Goal: Use online tool/utility: Use online tool/utility

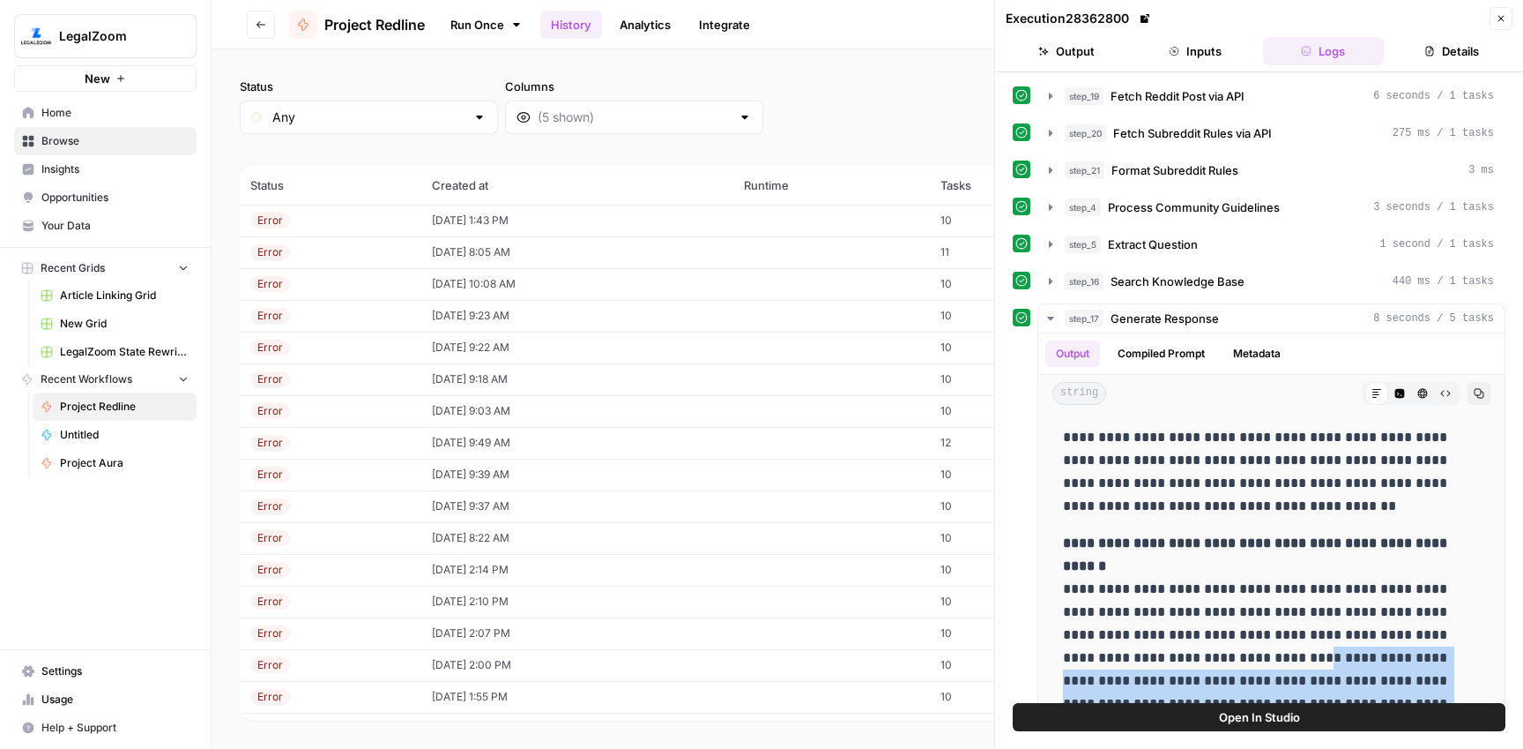
scroll to position [396, 0]
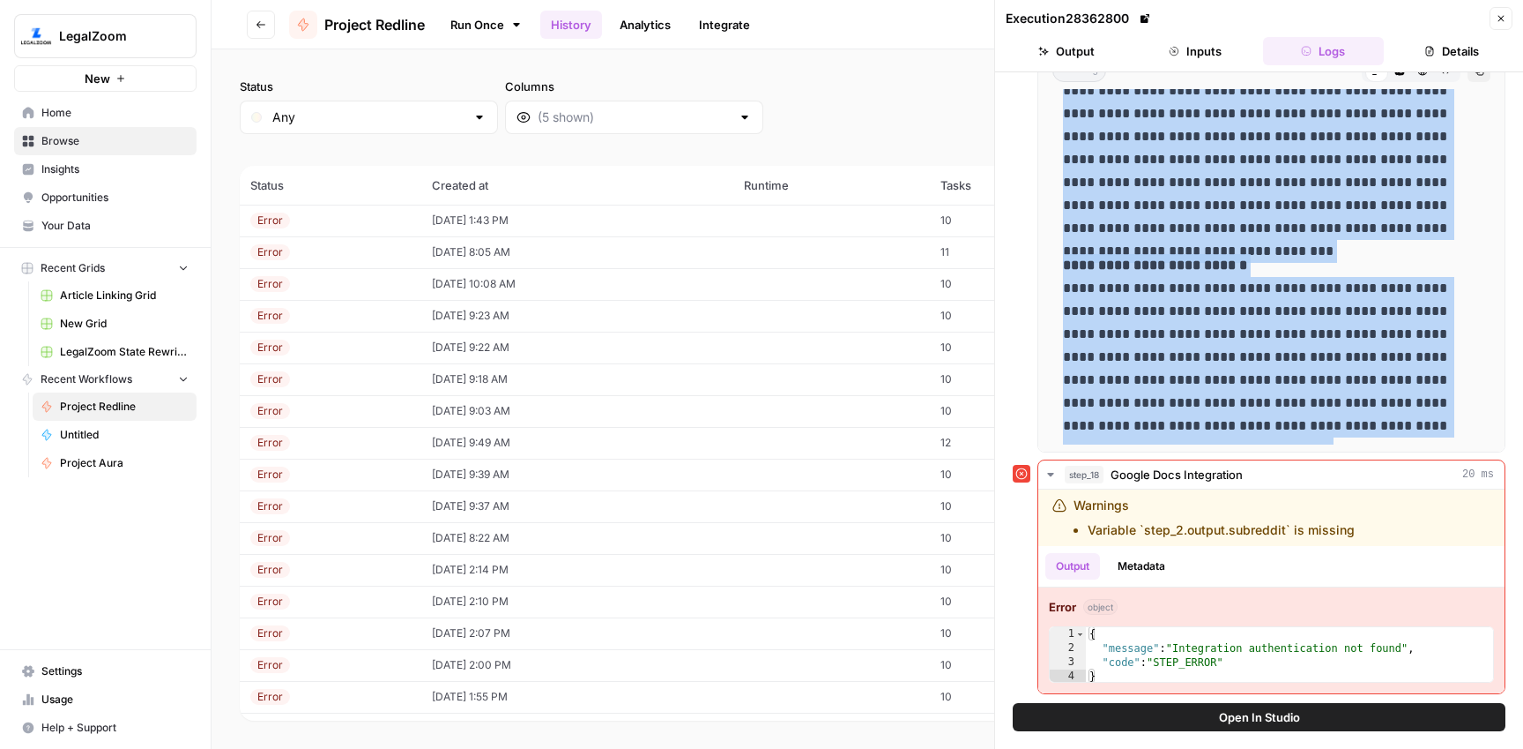
click at [481, 19] on link "Run Once" at bounding box center [486, 25] width 94 height 30
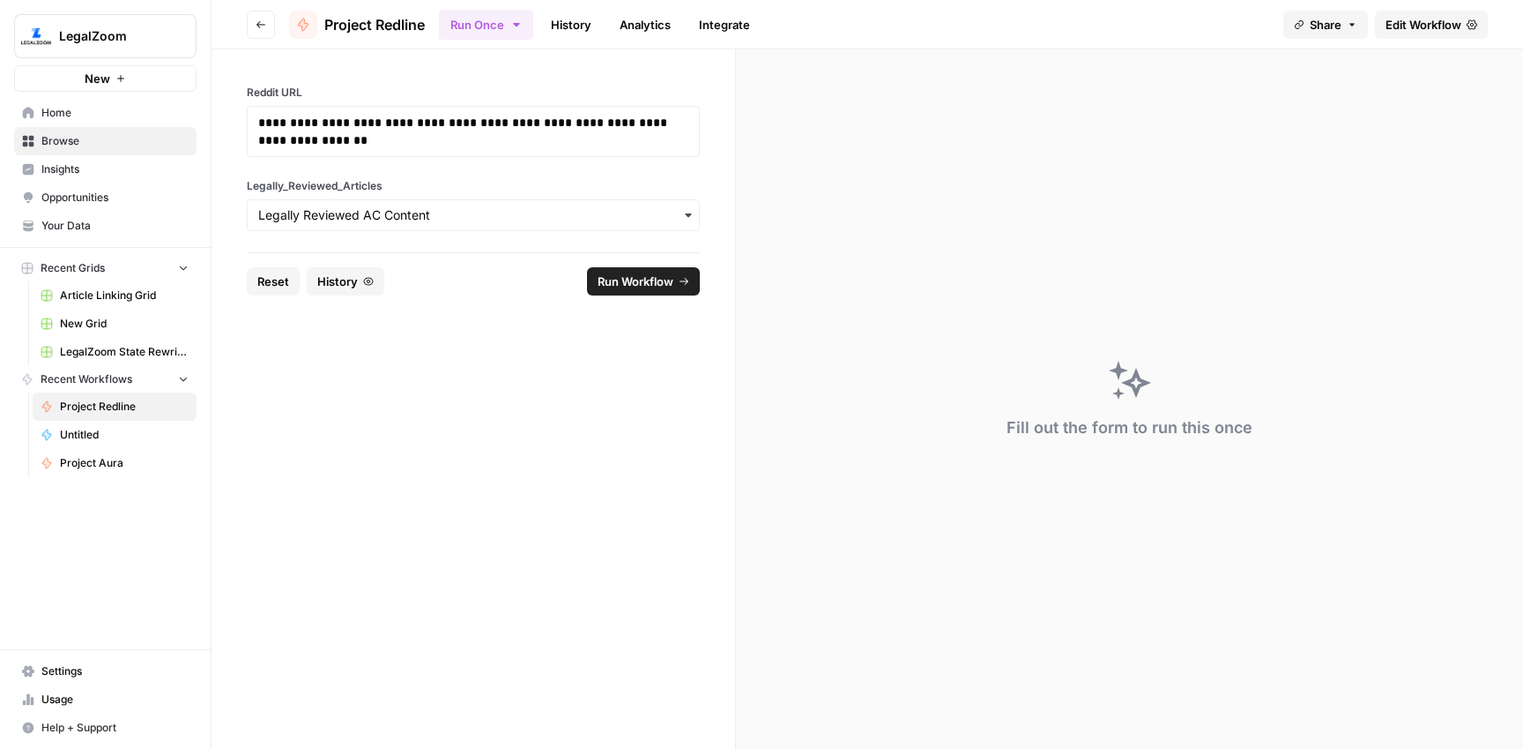
drag, startPoint x: 269, startPoint y: 277, endPoint x: 304, endPoint y: 238, distance: 52.4
click at [269, 276] on span "Reset" at bounding box center [273, 281] width 32 height 18
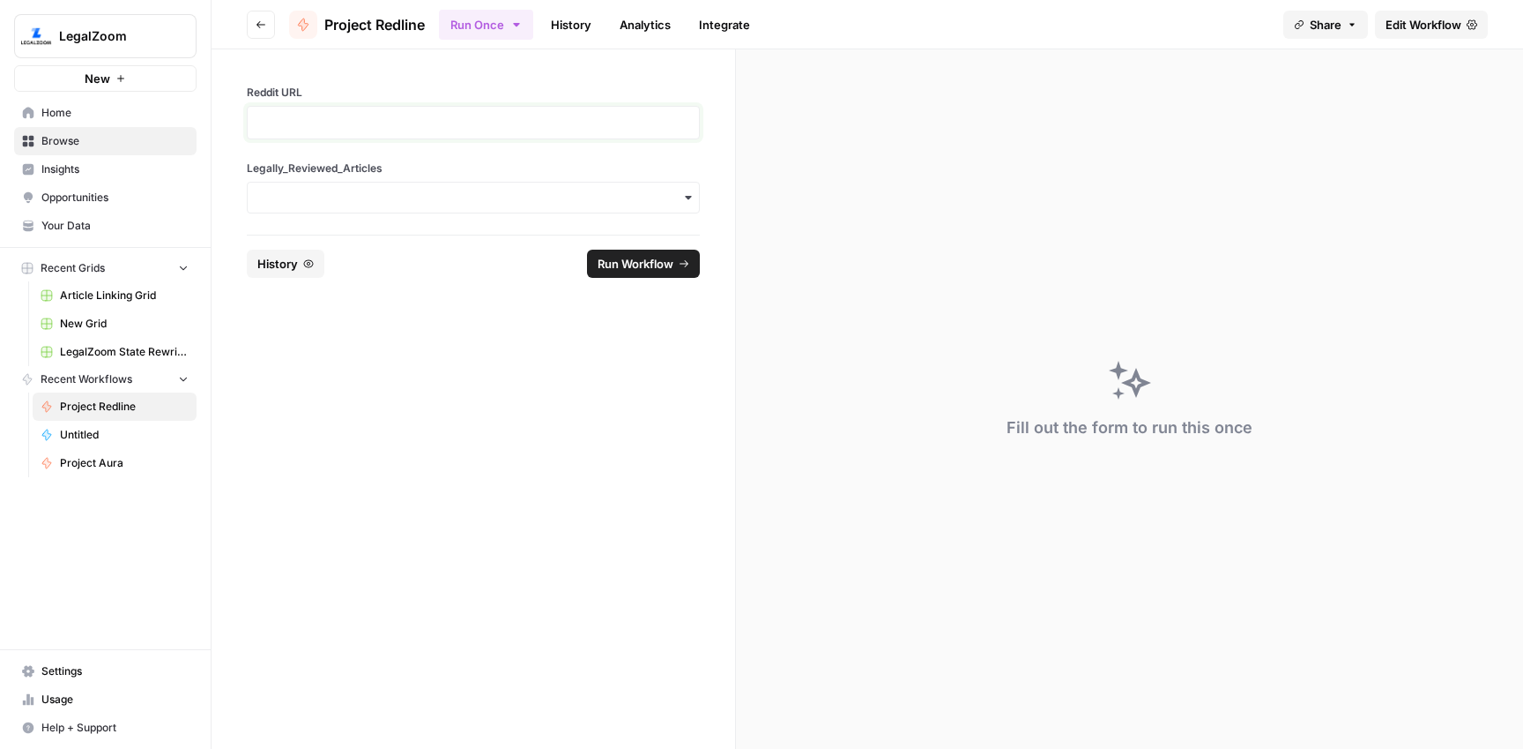
click at [332, 119] on p at bounding box center [473, 123] width 430 height 18
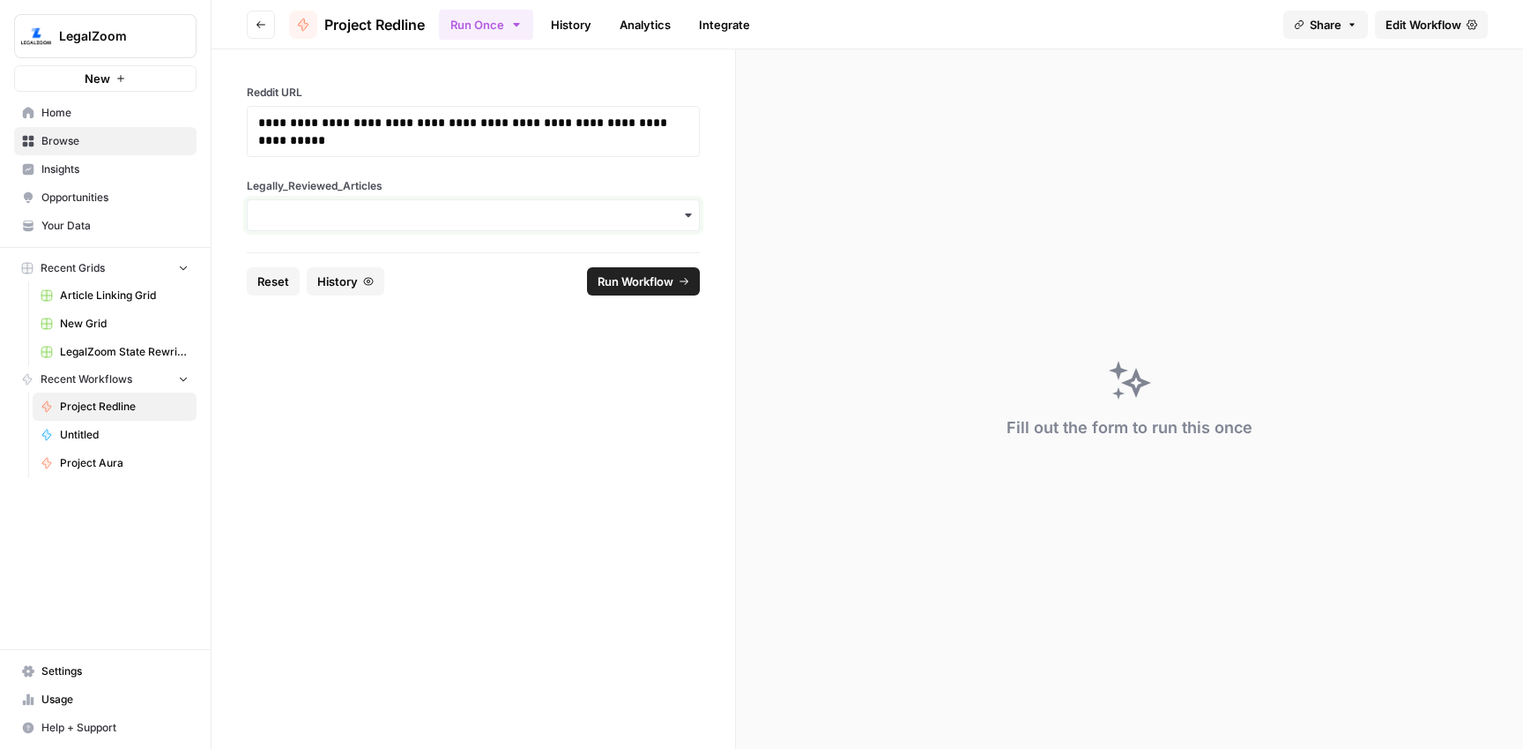
click at [390, 211] on input "Legally_Reviewed_Articles" at bounding box center [473, 215] width 430 height 18
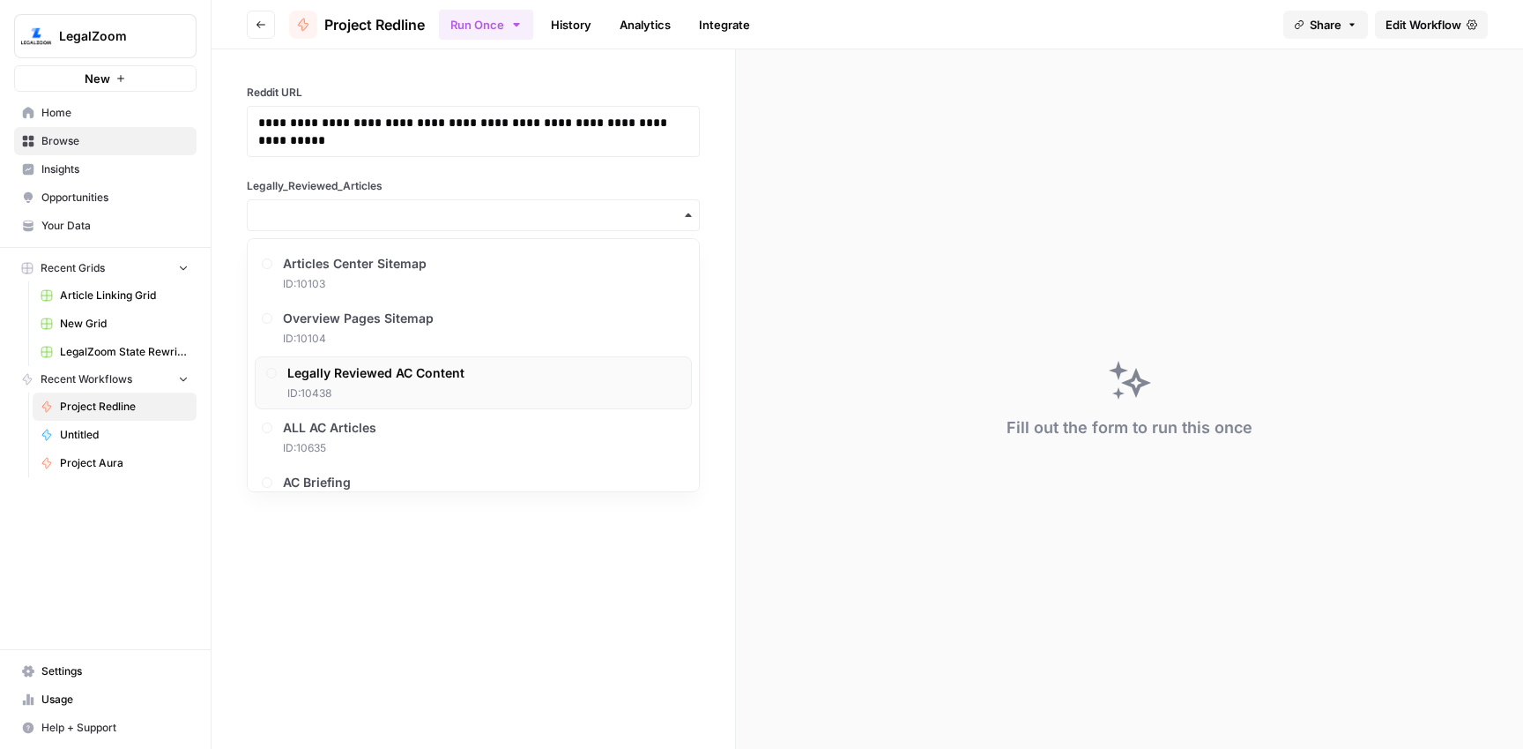
drag, startPoint x: 396, startPoint y: 373, endPoint x: 431, endPoint y: 362, distance: 36.8
click at [396, 372] on span "Legally Reviewed AC Content" at bounding box center [375, 373] width 177 height 18
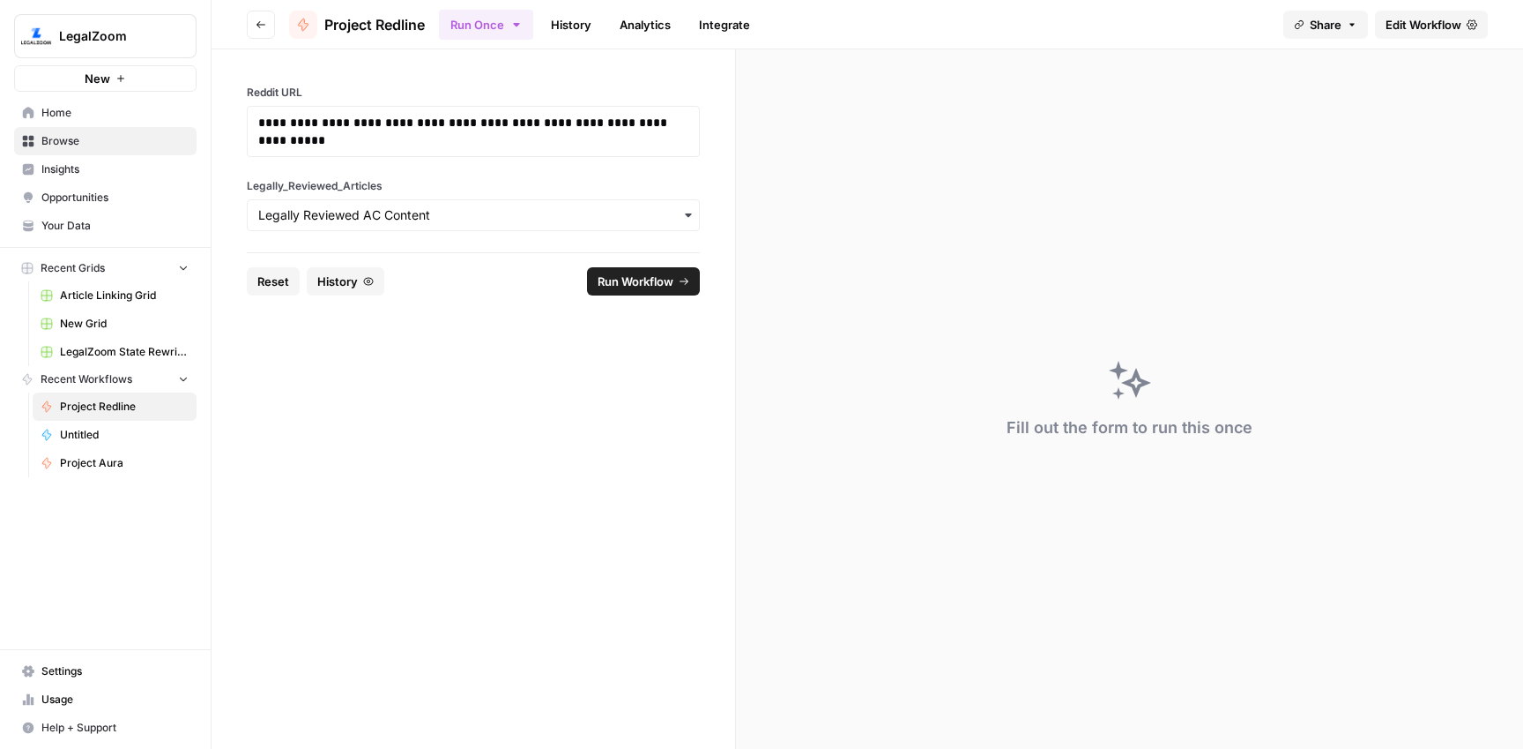
click at [665, 276] on span "Run Workflow" at bounding box center [636, 281] width 76 height 18
click at [576, 24] on link "History" at bounding box center [571, 25] width 62 height 28
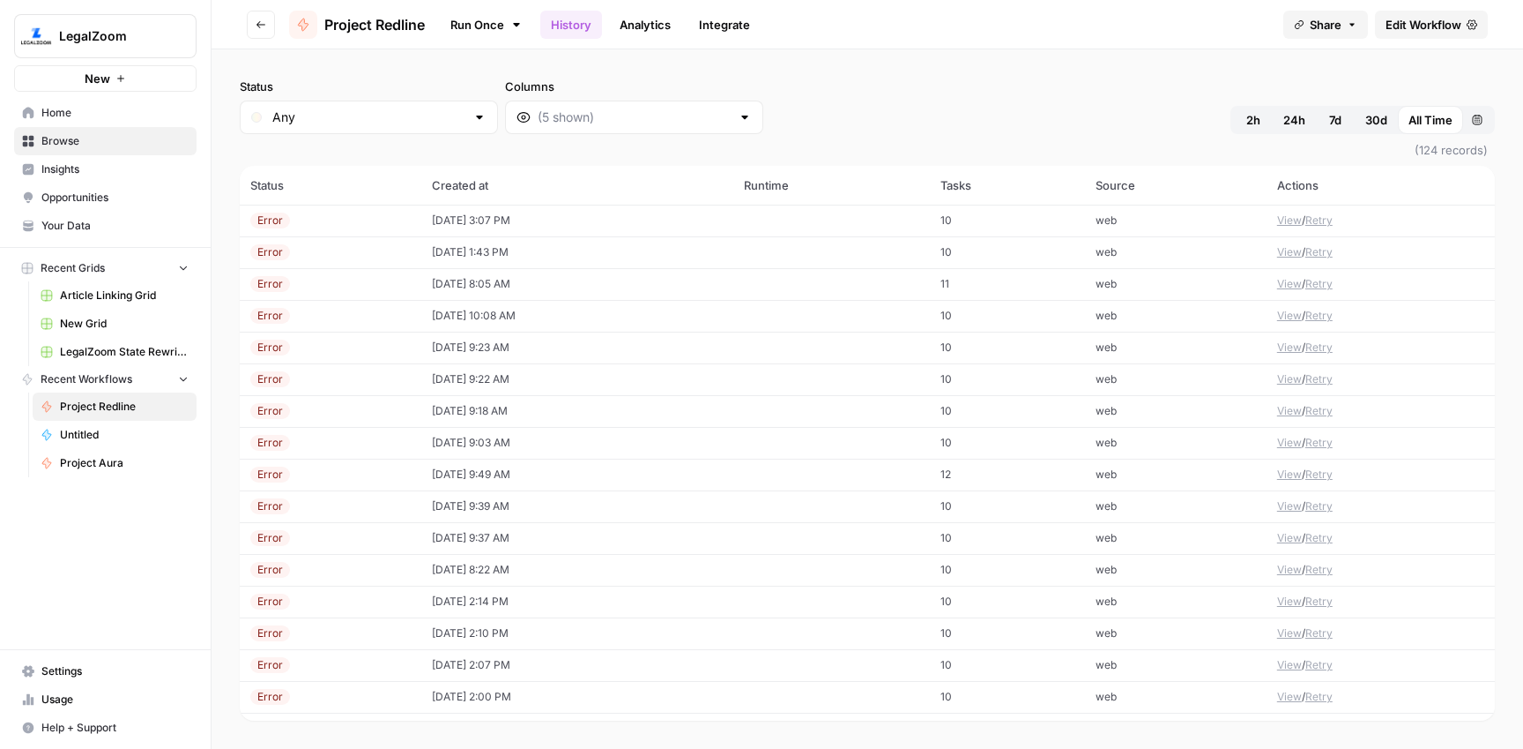
click at [493, 221] on td "[DATE] 3:07 PM" at bounding box center [577, 221] width 313 height 32
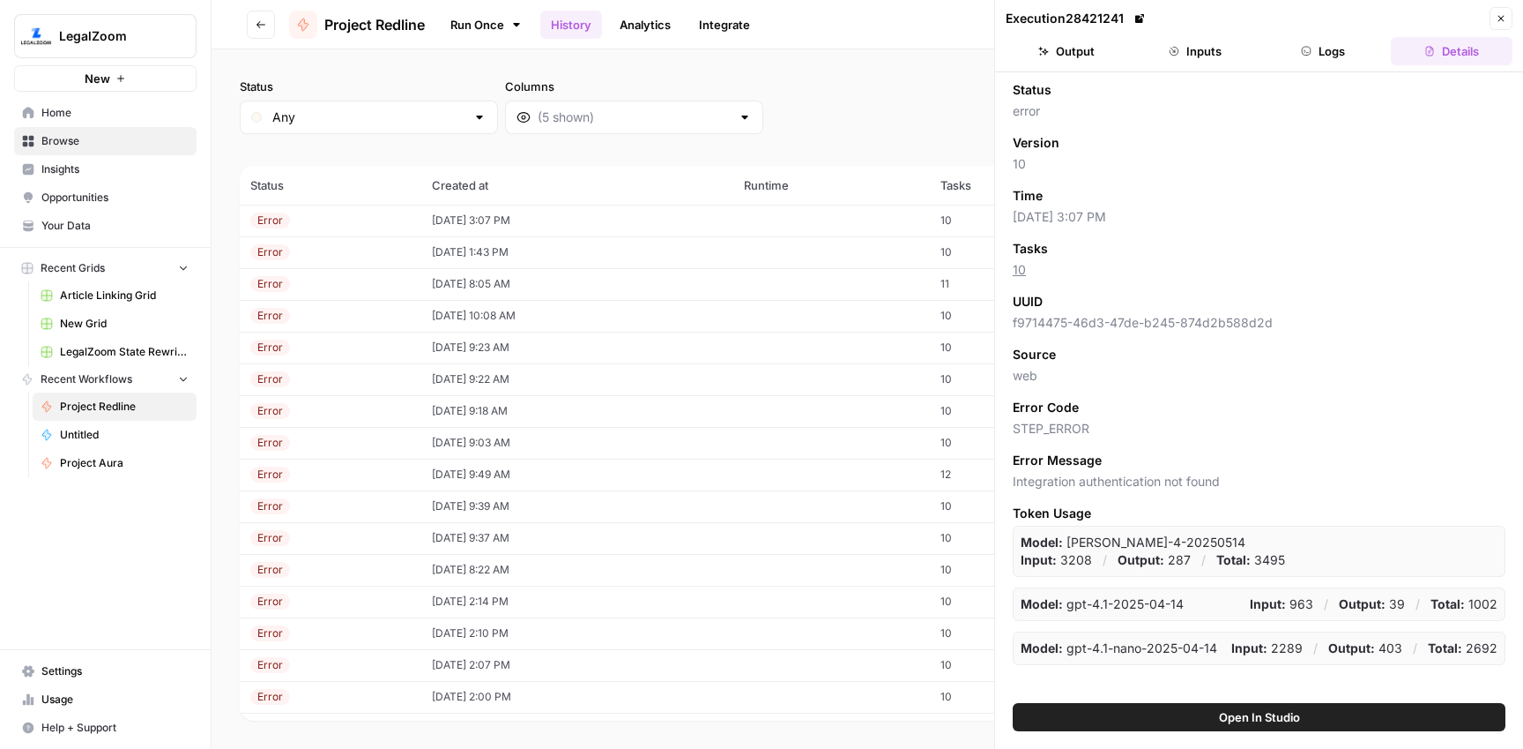
click at [1338, 38] on button "Logs" at bounding box center [1324, 51] width 122 height 28
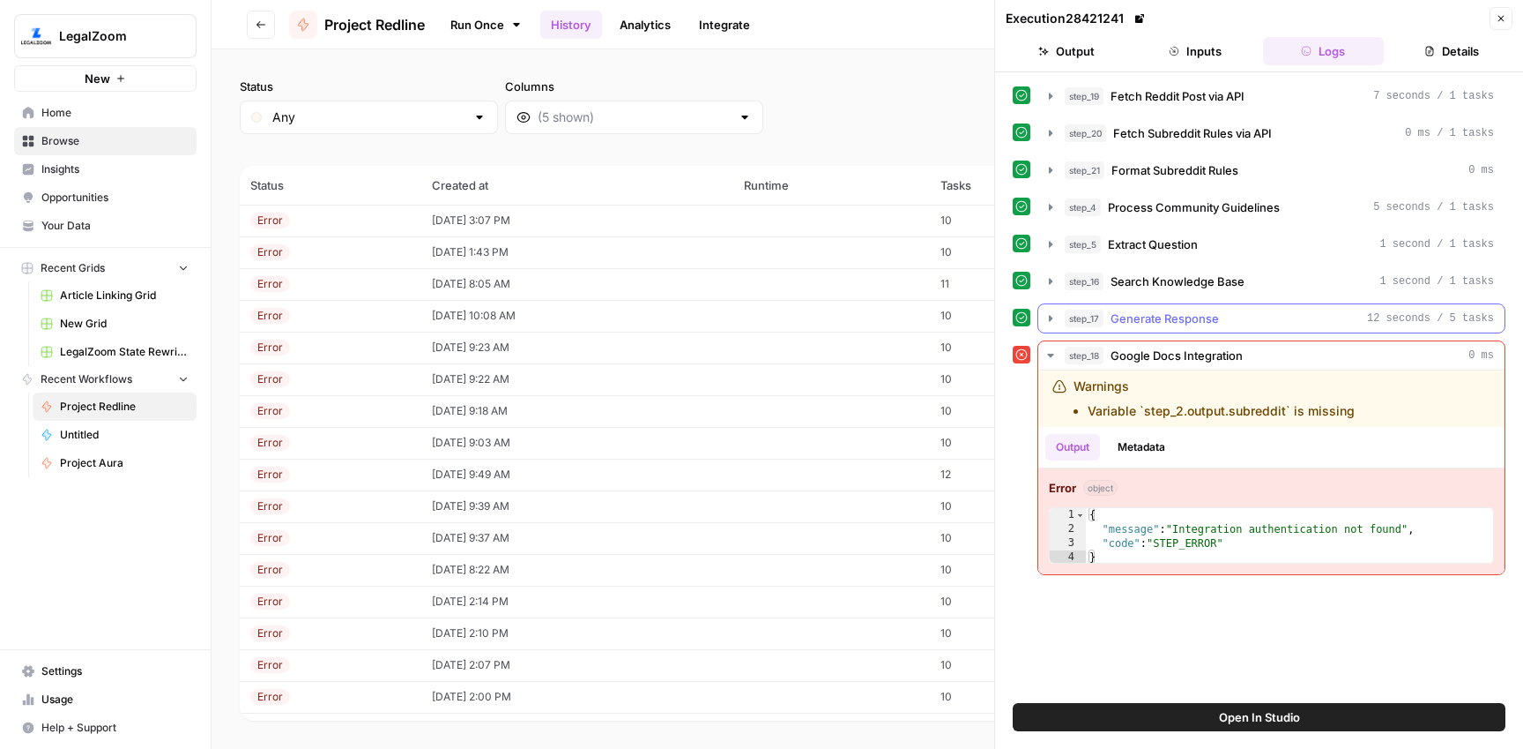
click at [1191, 319] on span "Generate Response" at bounding box center [1165, 318] width 108 height 18
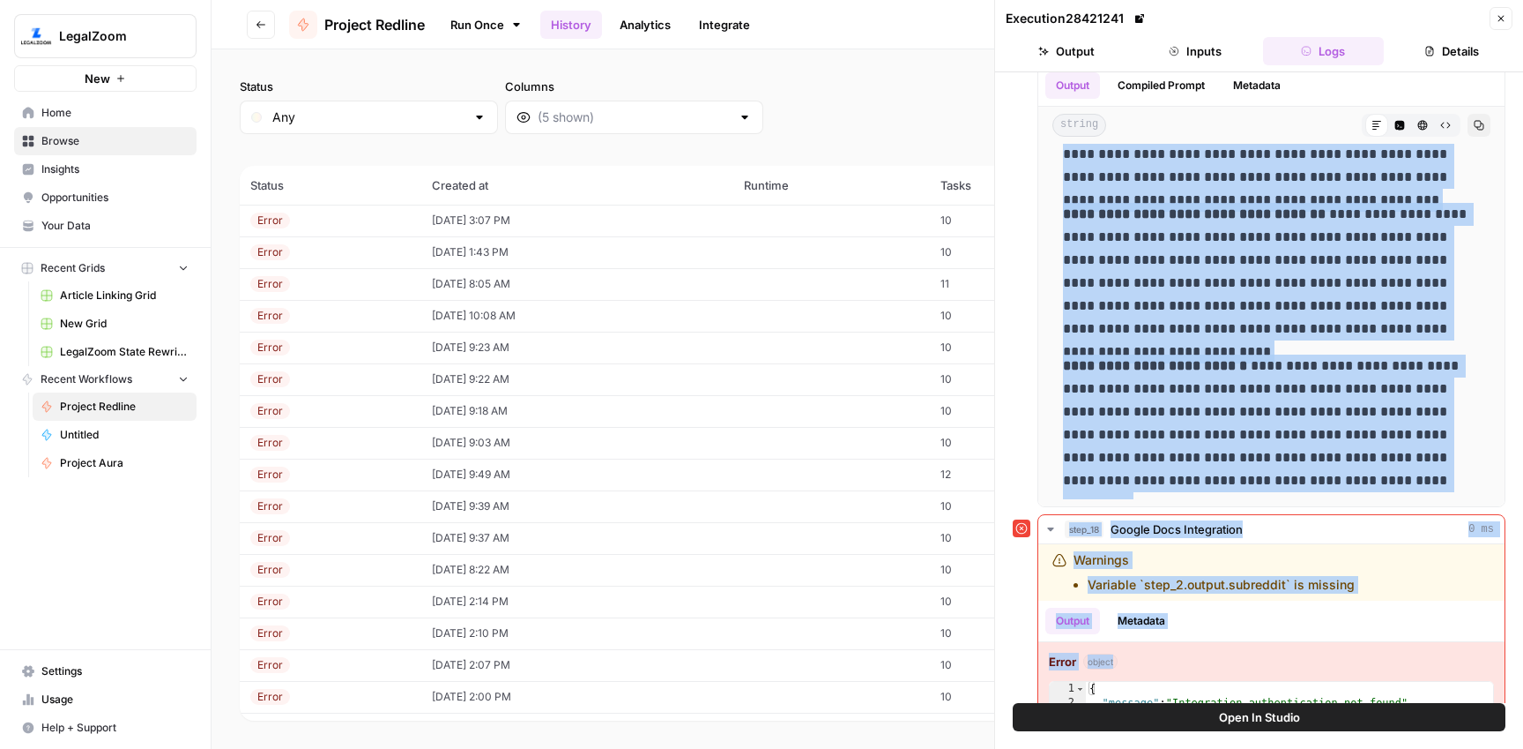
scroll to position [323, 0]
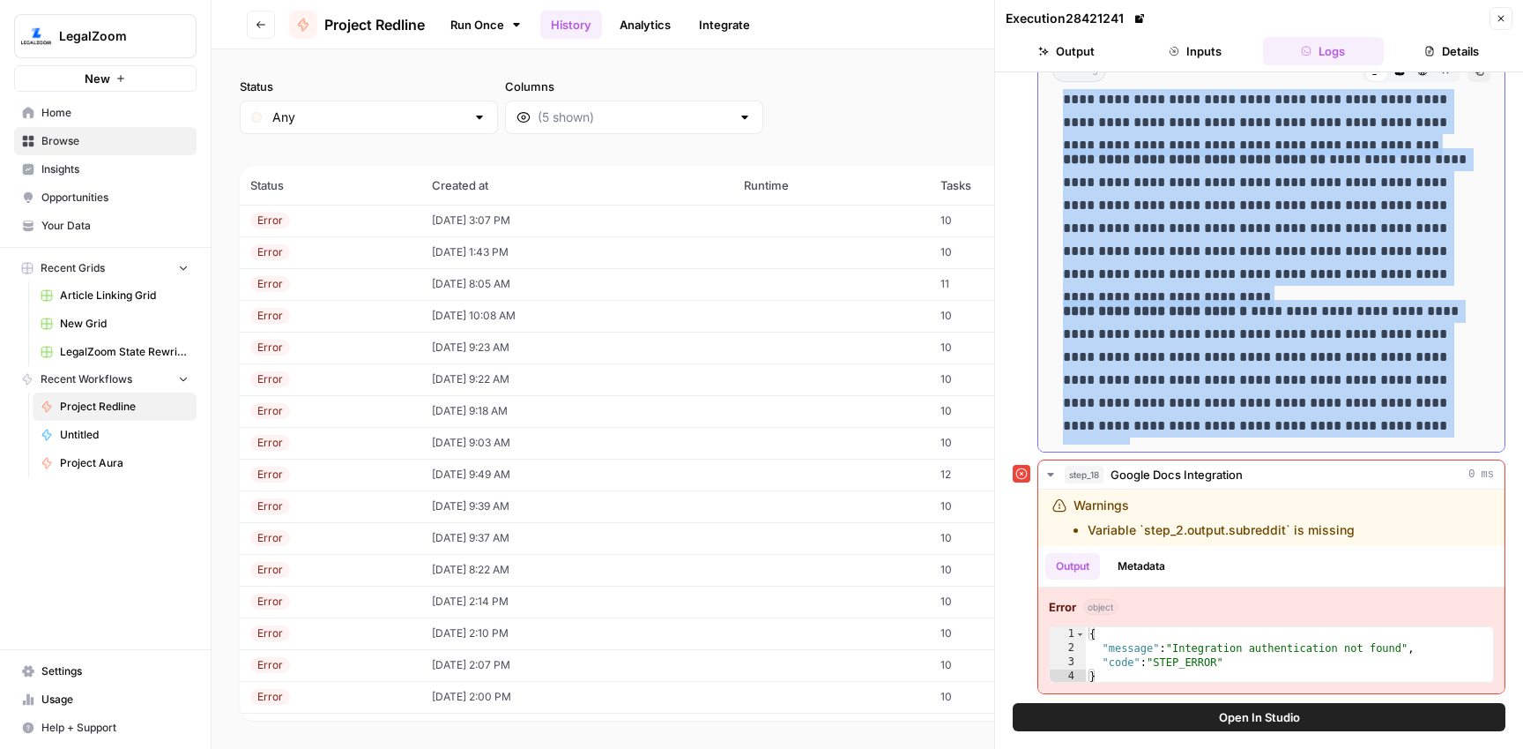
drag, startPoint x: 1064, startPoint y: 434, endPoint x: 1372, endPoint y: 423, distance: 307.9
click at [1372, 423] on div "**********" at bounding box center [1272, 141] width 438 height 607
copy div "**********"
